Goal: Transaction & Acquisition: Purchase product/service

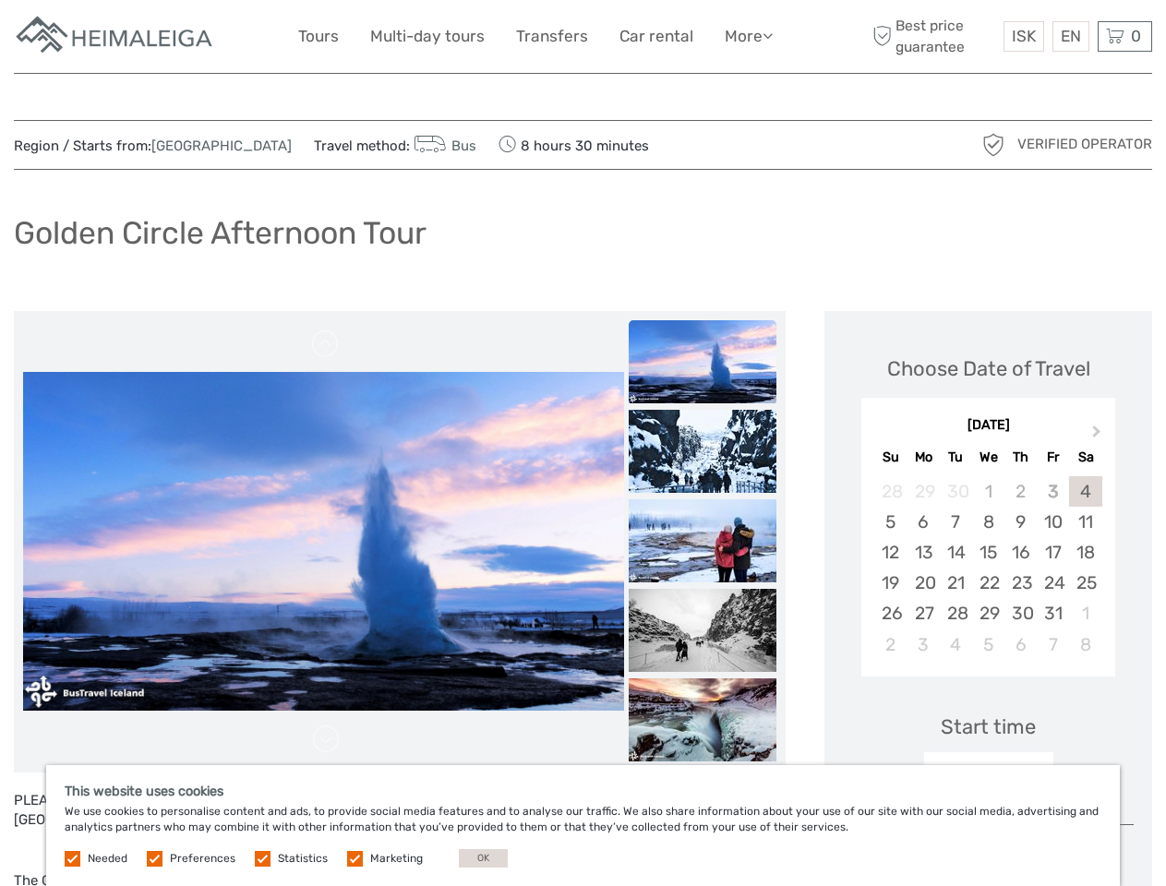
click at [747, 36] on link "More" at bounding box center [749, 36] width 48 height 27
click at [769, 35] on icon at bounding box center [768, 36] width 10 height 16
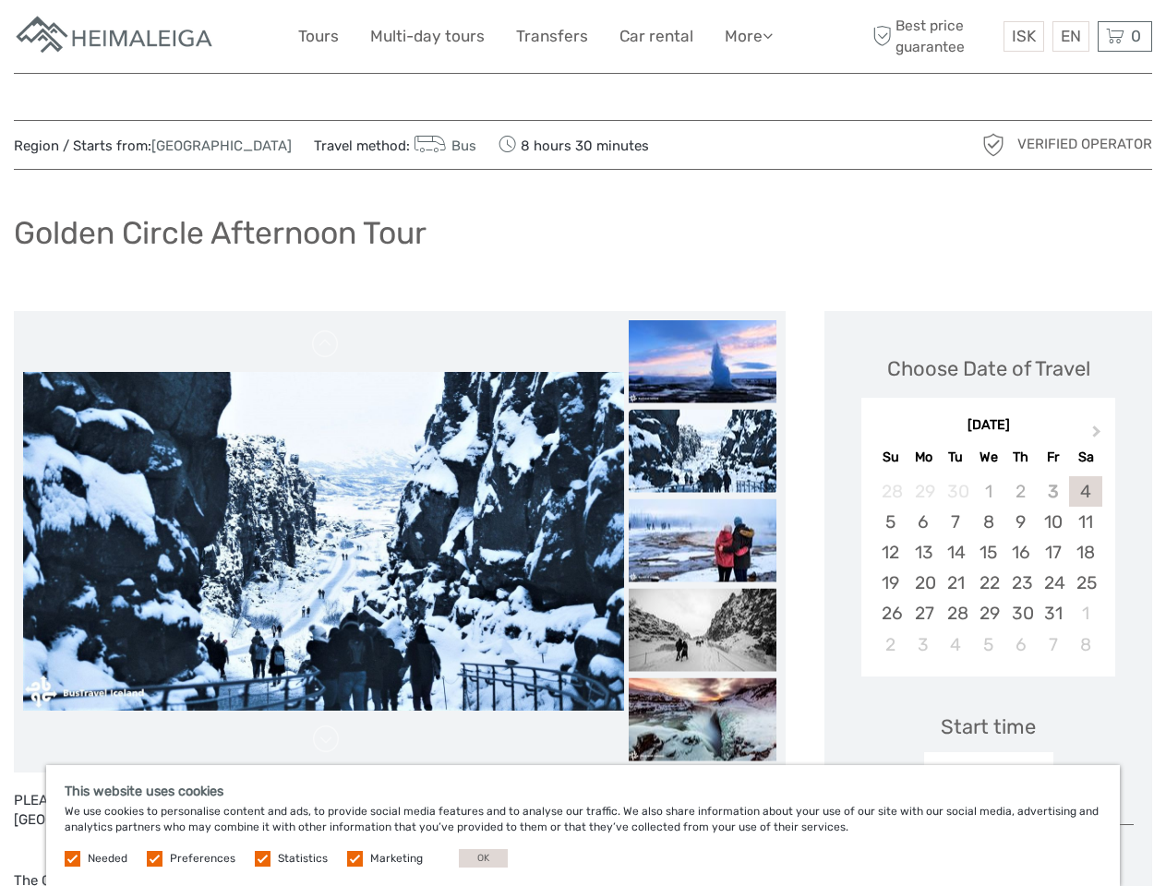
click at [1023, 36] on span "ISK" at bounding box center [1024, 36] width 24 height 18
click at [1070, 36] on div "EN English Español Deutsch" at bounding box center [1071, 36] width 37 height 30
click at [1125, 36] on div "0 Items Total 0 ISK Checkout The shopping cart is empty." at bounding box center [1125, 36] width 54 height 30
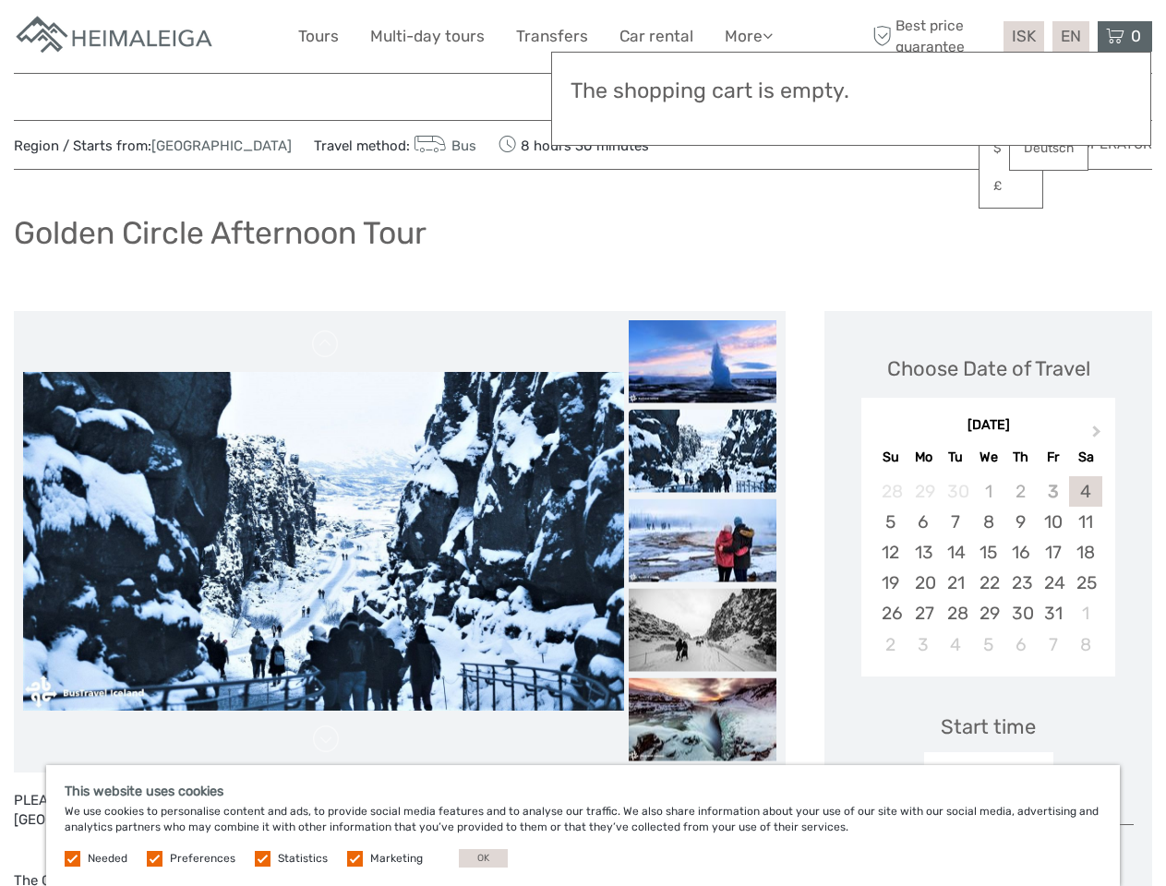
click at [323, 542] on img at bounding box center [323, 541] width 601 height 338
click at [326, 344] on link at bounding box center [326, 345] width 30 height 30
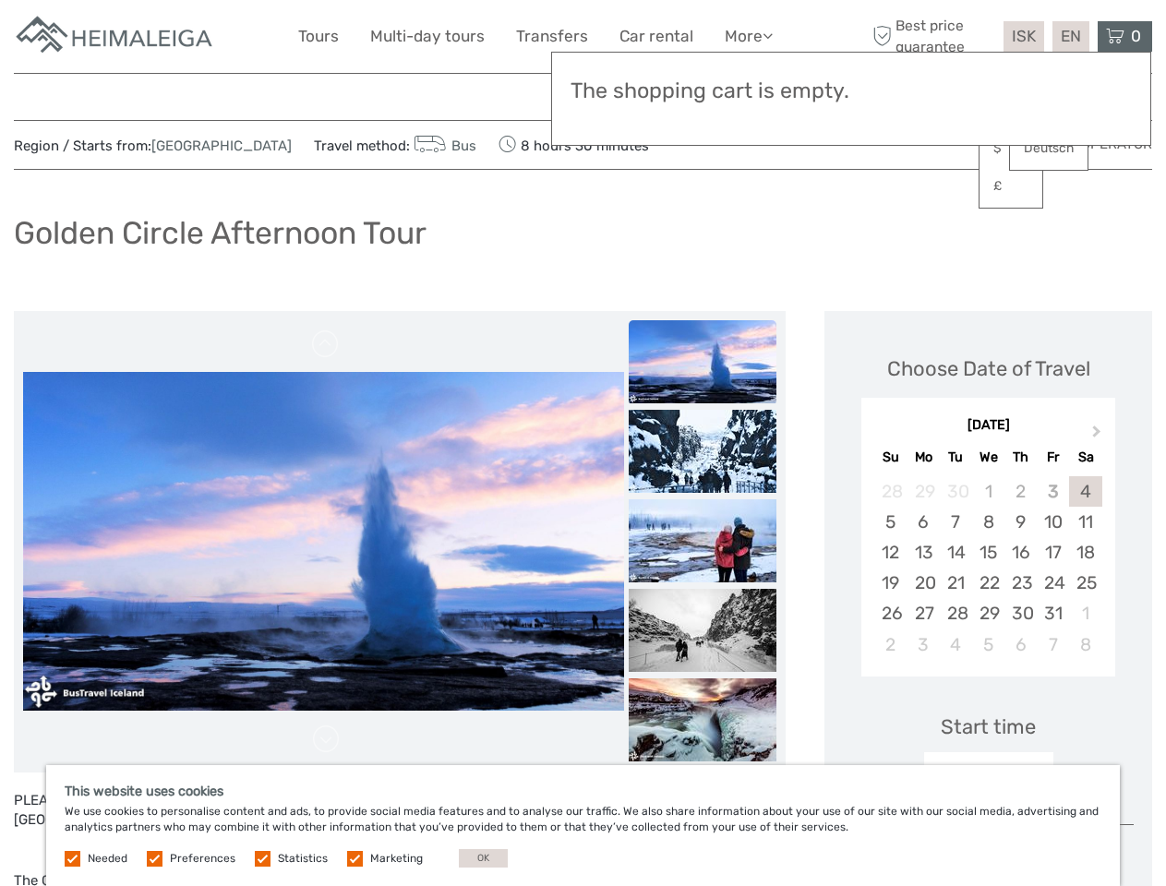
click at [326, 740] on link at bounding box center [326, 740] width 30 height 30
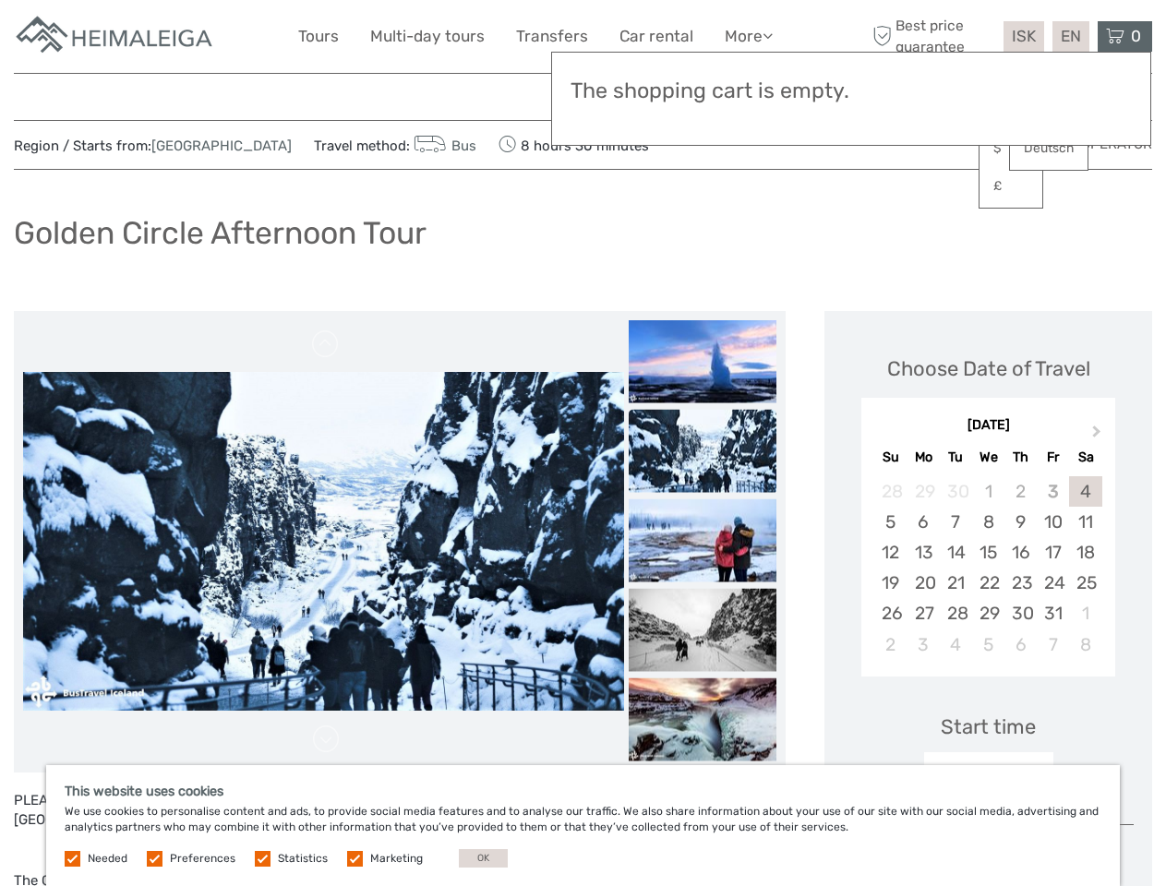
click at [703, 94] on h3 "The shopping cart is empty." at bounding box center [851, 91] width 561 height 26
click at [703, 93] on h3 "The shopping cart is empty." at bounding box center [851, 91] width 561 height 26
